Goal: Task Accomplishment & Management: Use online tool/utility

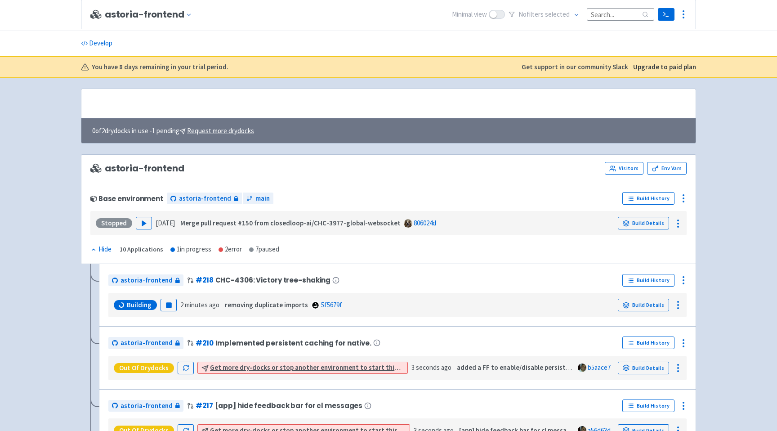
scroll to position [151, 0]
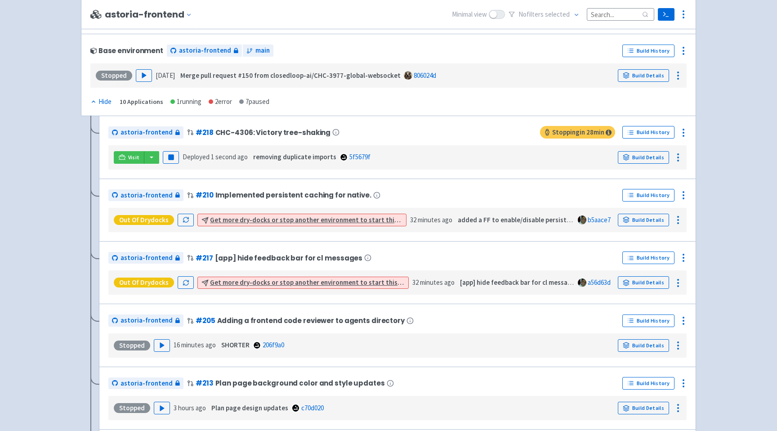
scroll to position [144, 0]
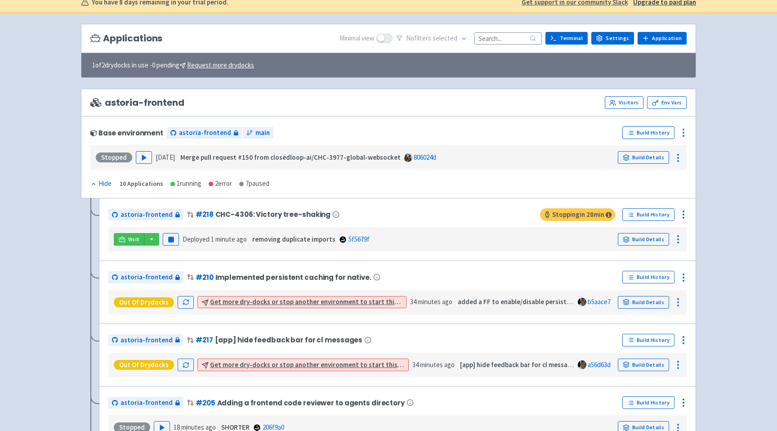
scroll to position [53, 0]
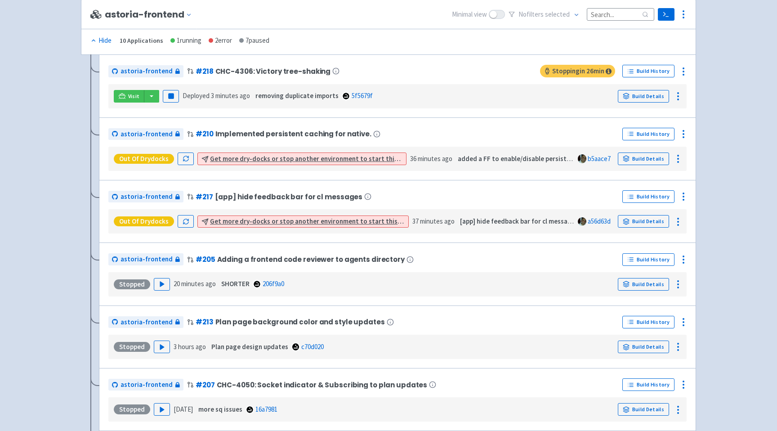
scroll to position [204, 0]
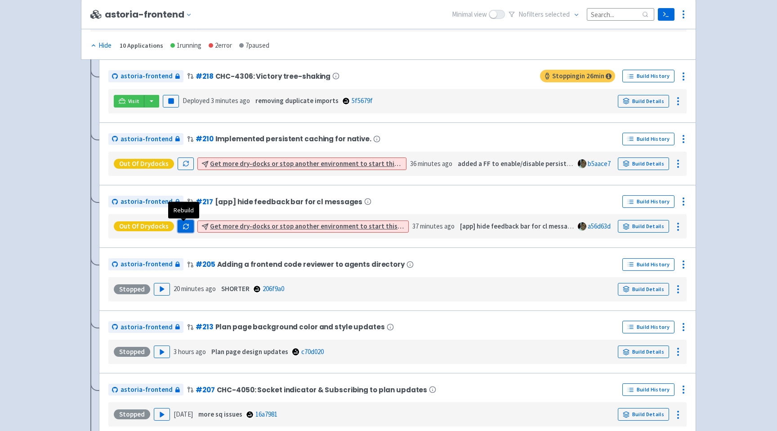
click at [185, 227] on icon "button" at bounding box center [186, 226] width 7 height 7
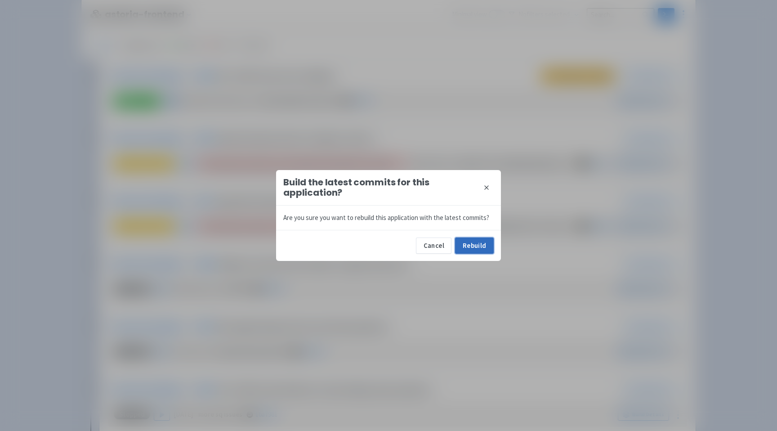
click at [469, 247] on button "Rebuild" at bounding box center [474, 246] width 39 height 16
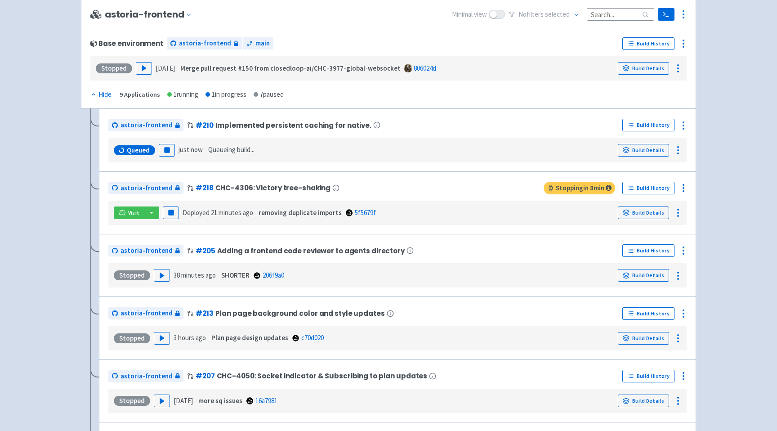
scroll to position [158, 0]
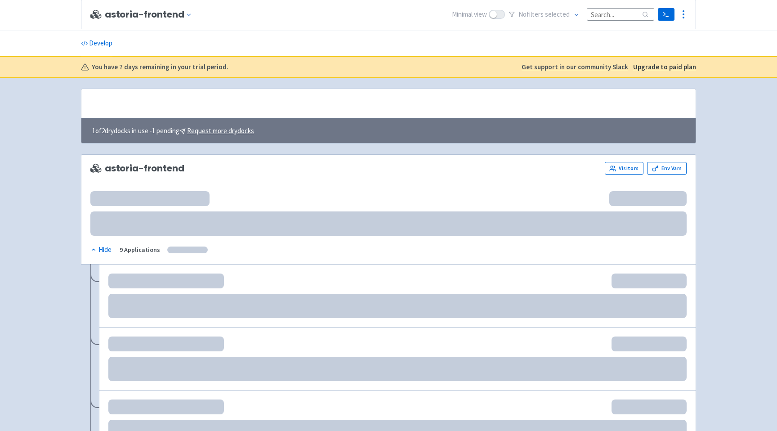
scroll to position [158, 0]
